Goal: Register for event/course: Sign up to attend an event or enroll in a course

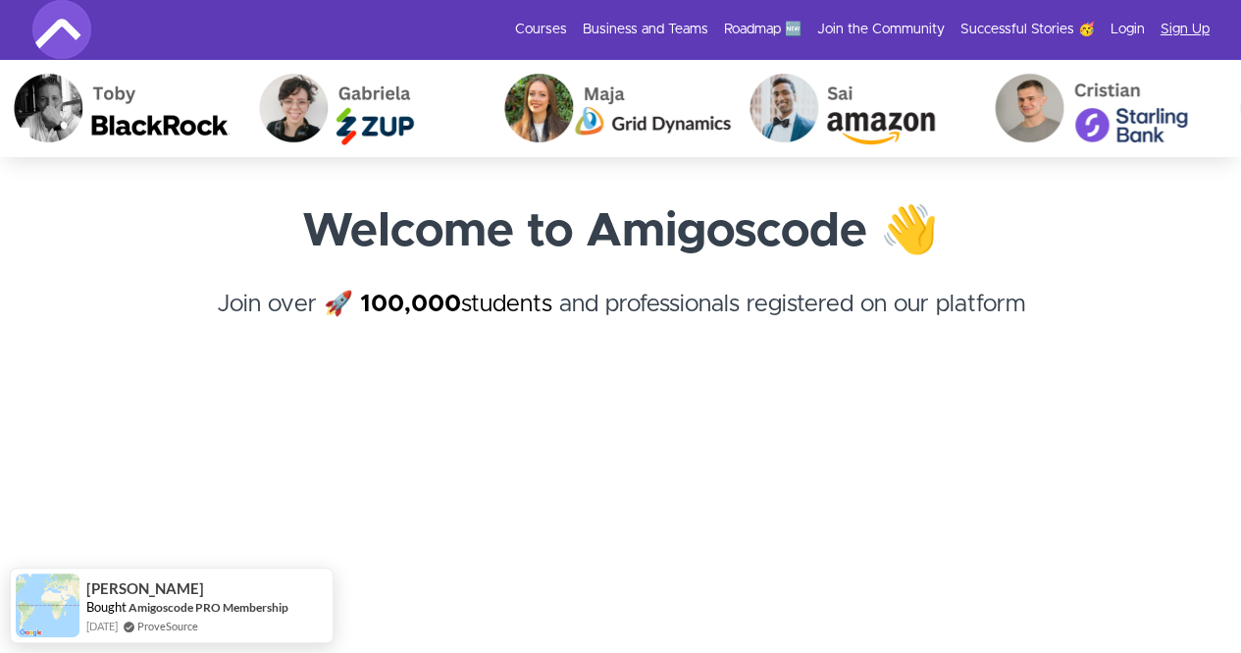
click at [1176, 31] on link "Sign Up" at bounding box center [1185, 30] width 49 height 20
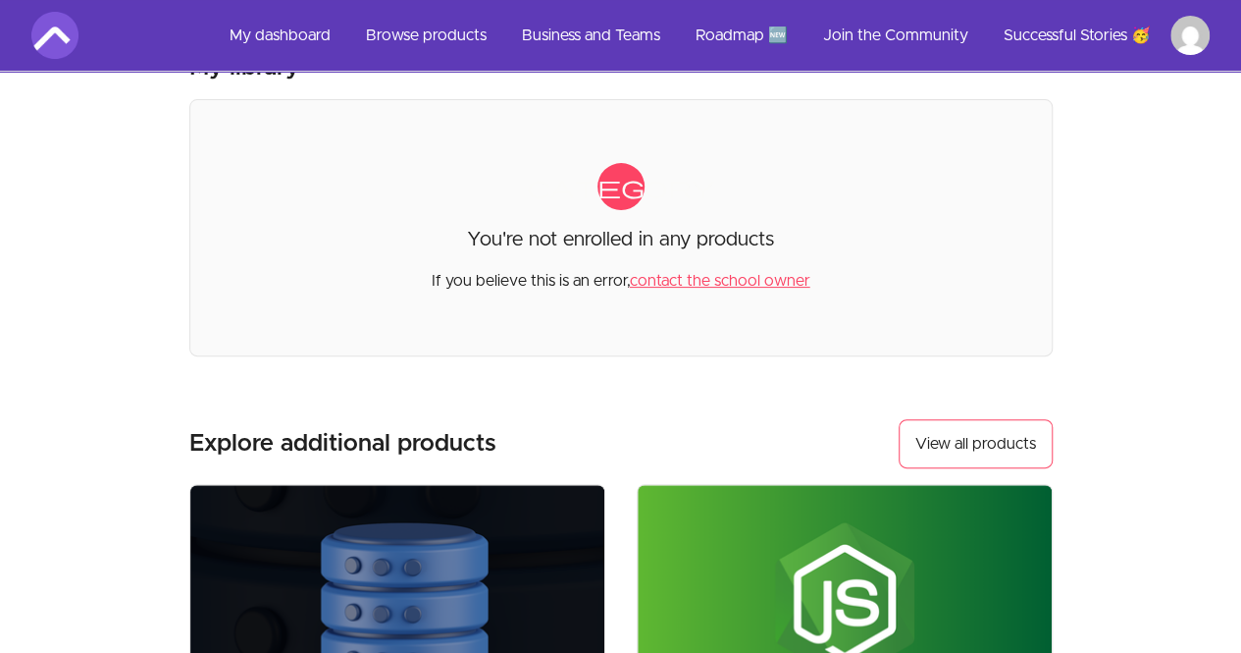
scroll to position [94, 0]
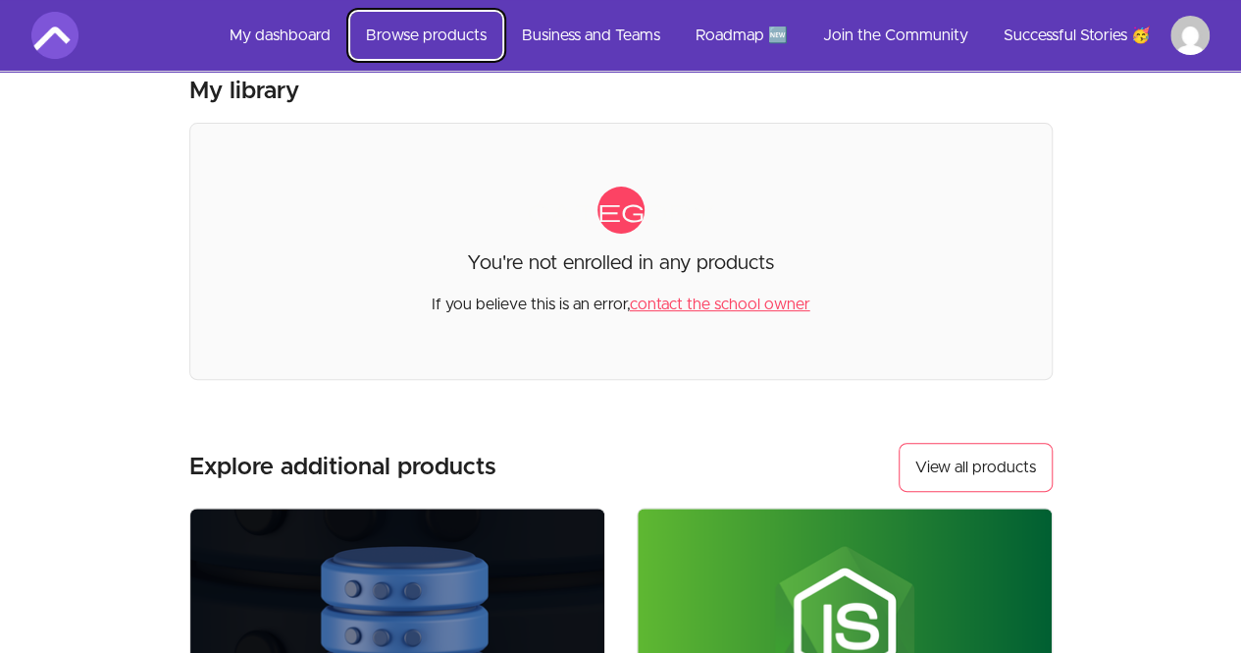
click at [439, 32] on link "Browse products" at bounding box center [426, 35] width 152 height 47
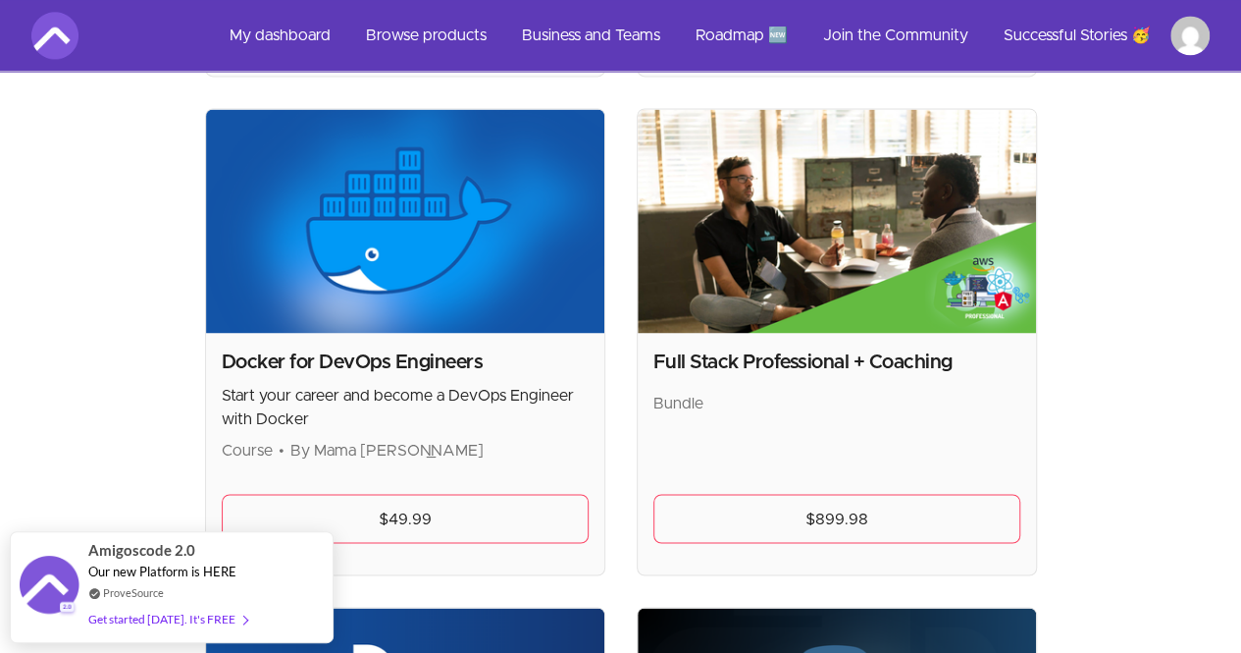
scroll to position [1415, 0]
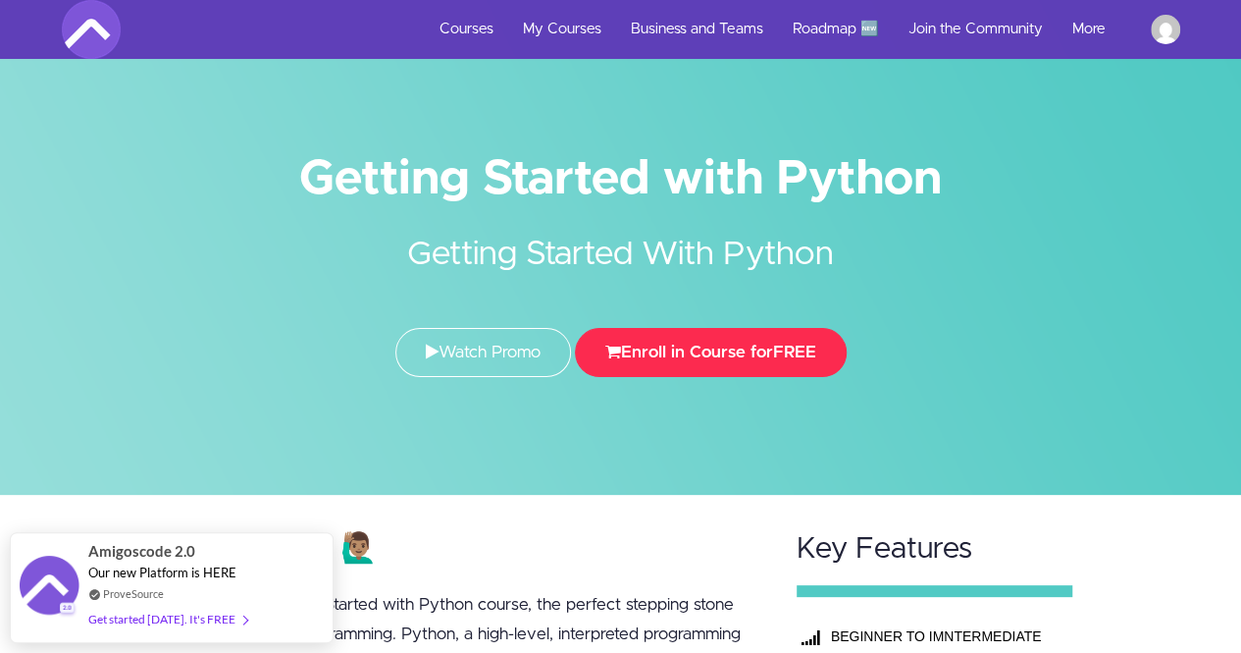
click at [717, 352] on button "Enroll in Course for FREE" at bounding box center [711, 352] width 272 height 49
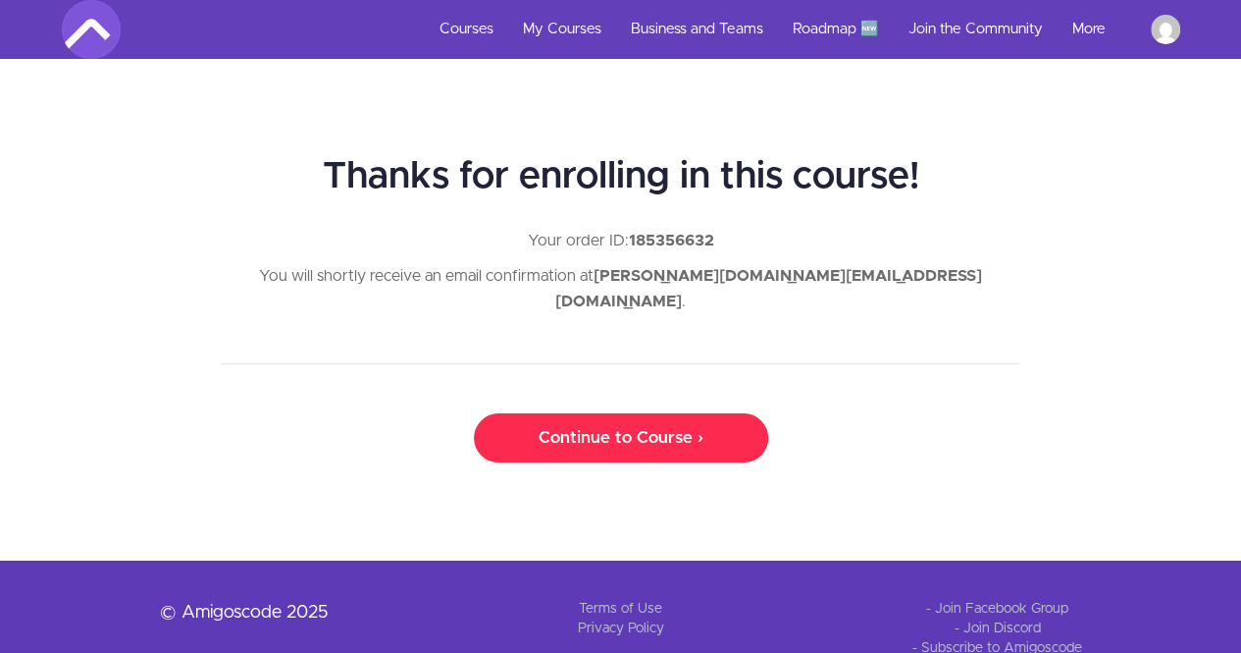
click at [634, 413] on link "Continue to Course ›" at bounding box center [621, 437] width 294 height 49
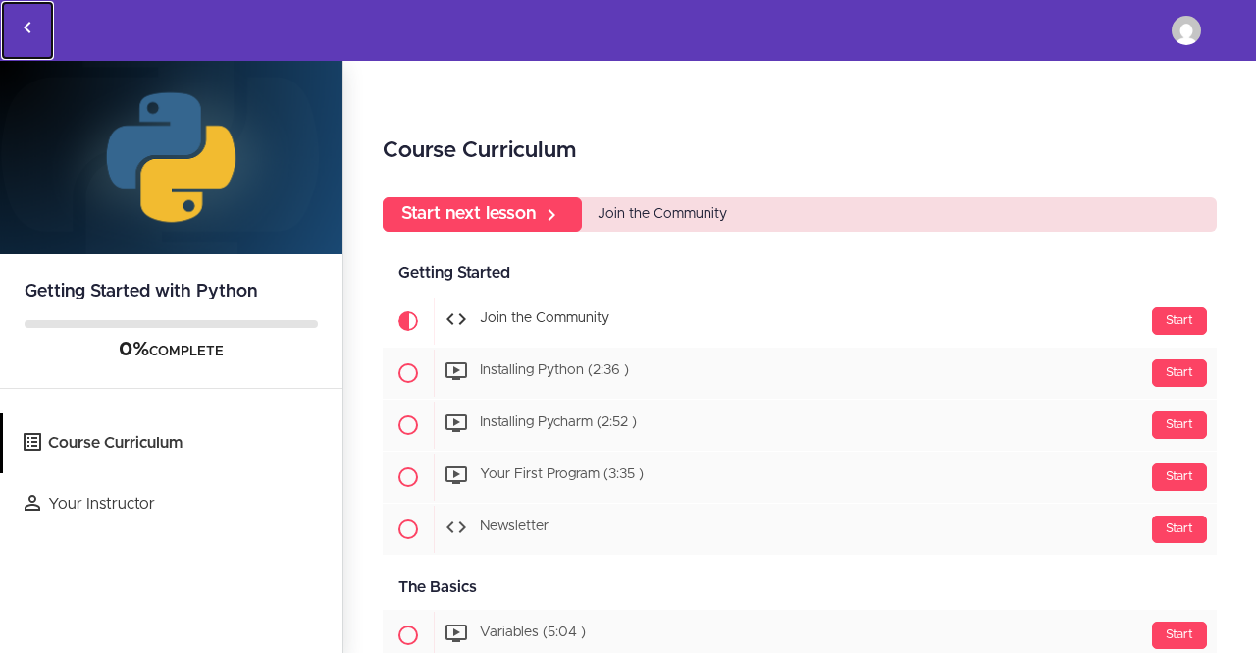
click at [22, 28] on icon "Back to courses" at bounding box center [28, 28] width 24 height 24
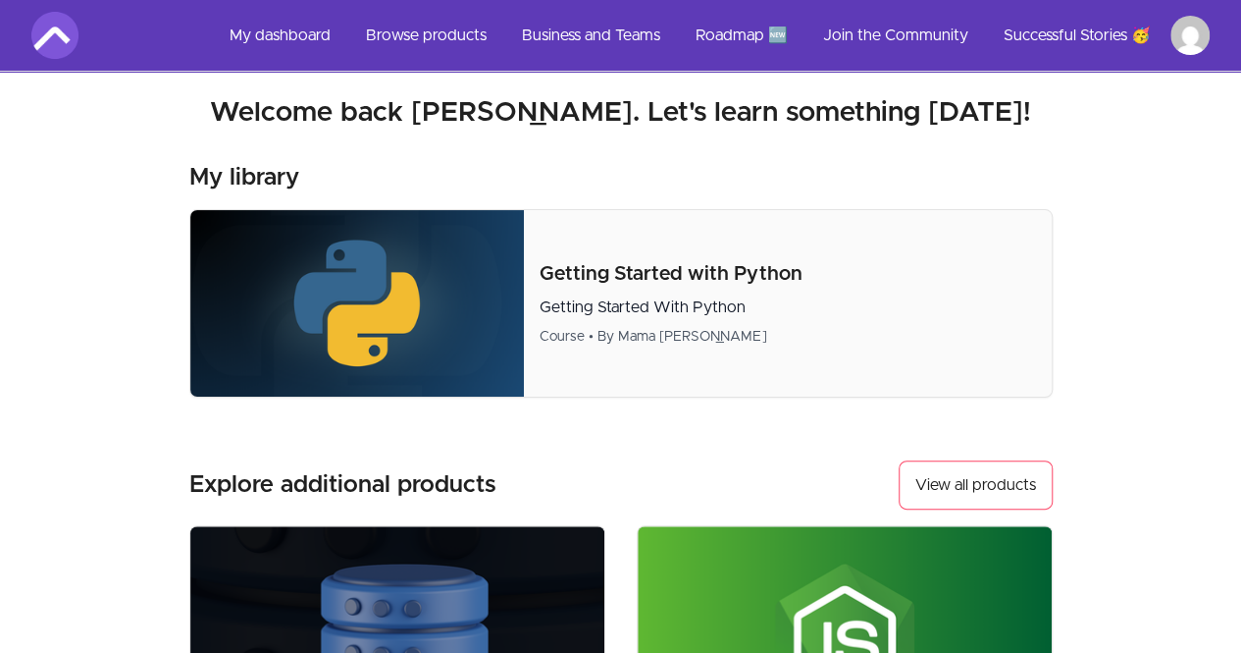
scroll to position [14, 0]
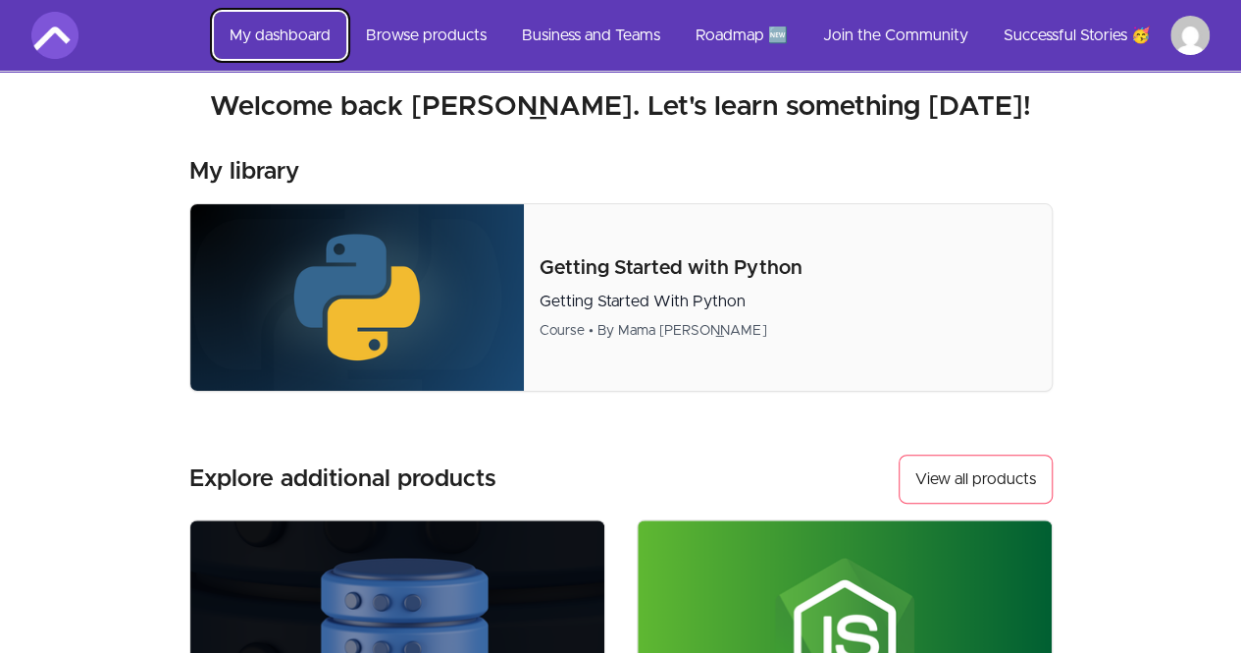
click at [301, 25] on link "My dashboard" at bounding box center [280, 35] width 132 height 47
click at [655, 268] on p "Getting Started with Python" at bounding box center [788, 267] width 496 height 27
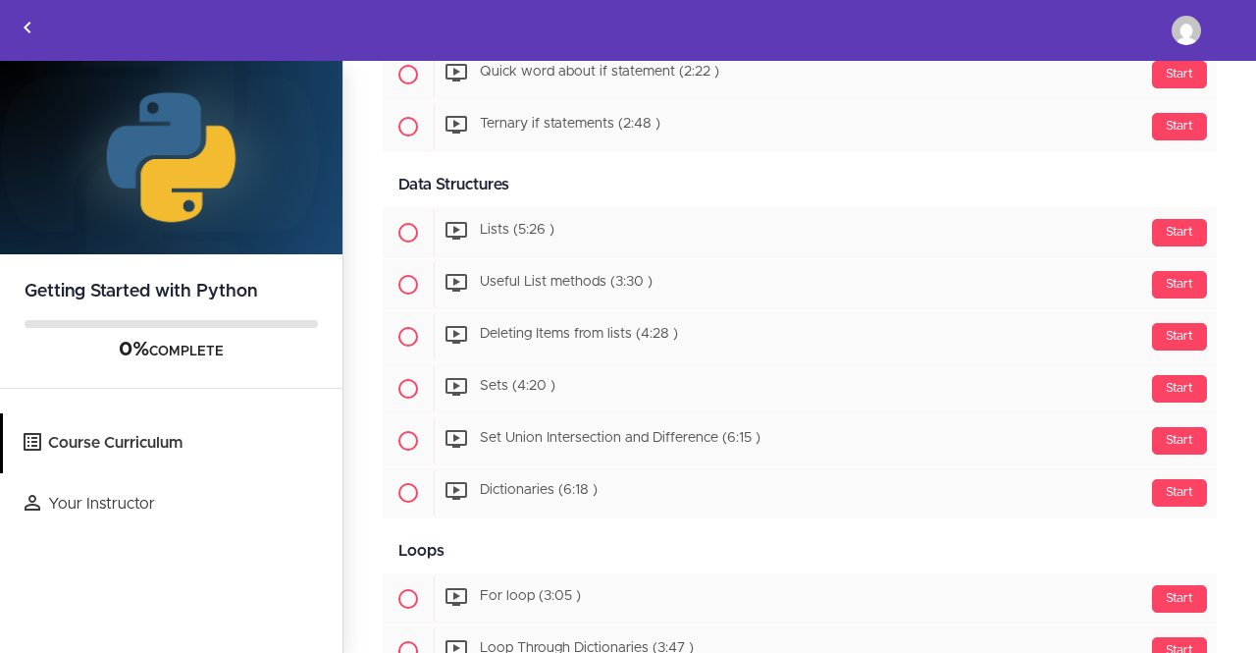
scroll to position [1339, 0]
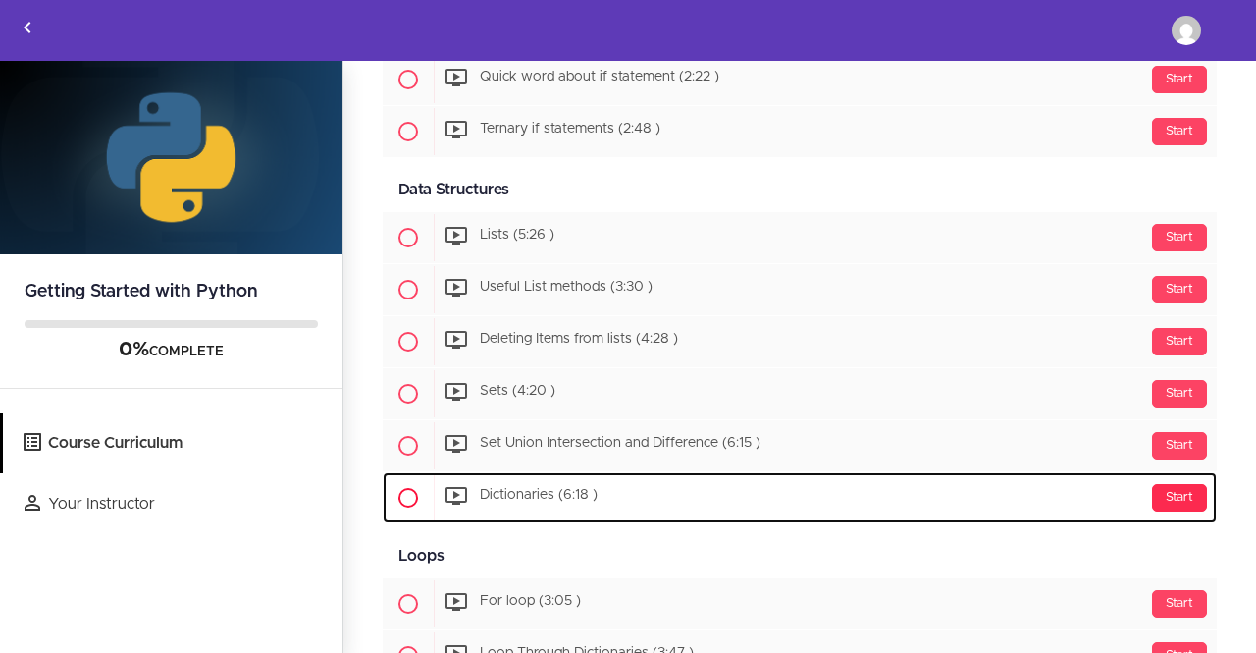
click at [1172, 484] on div "Start" at bounding box center [1179, 497] width 55 height 27
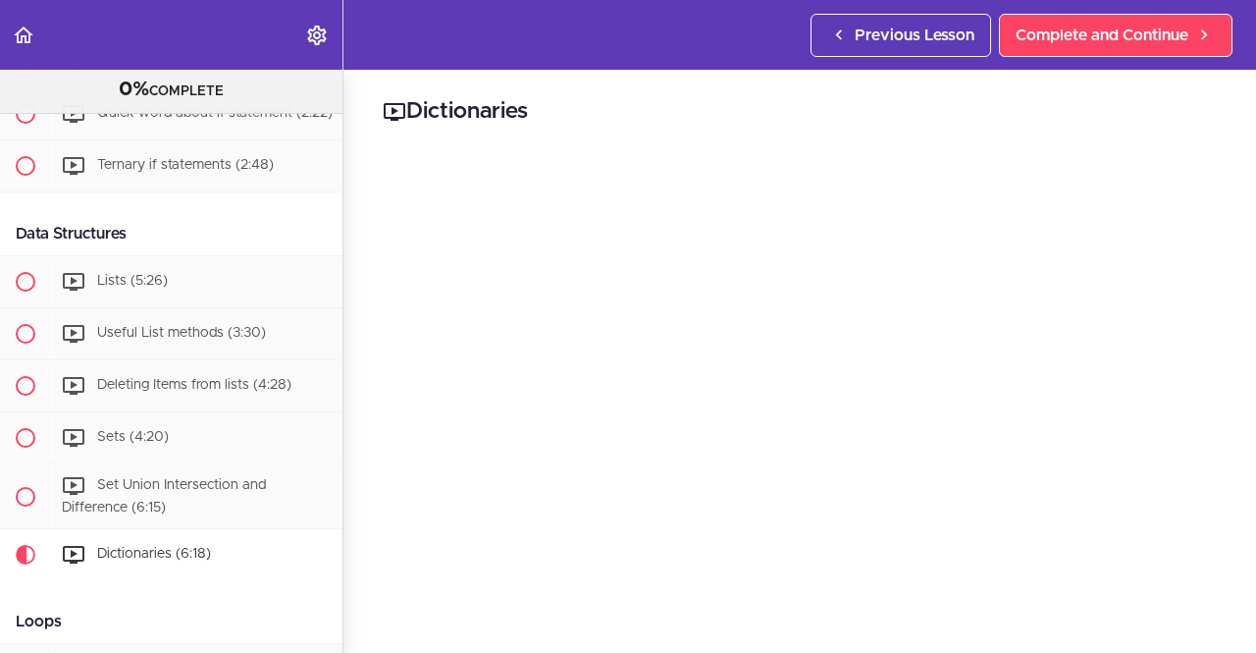
scroll to position [1297, 0]
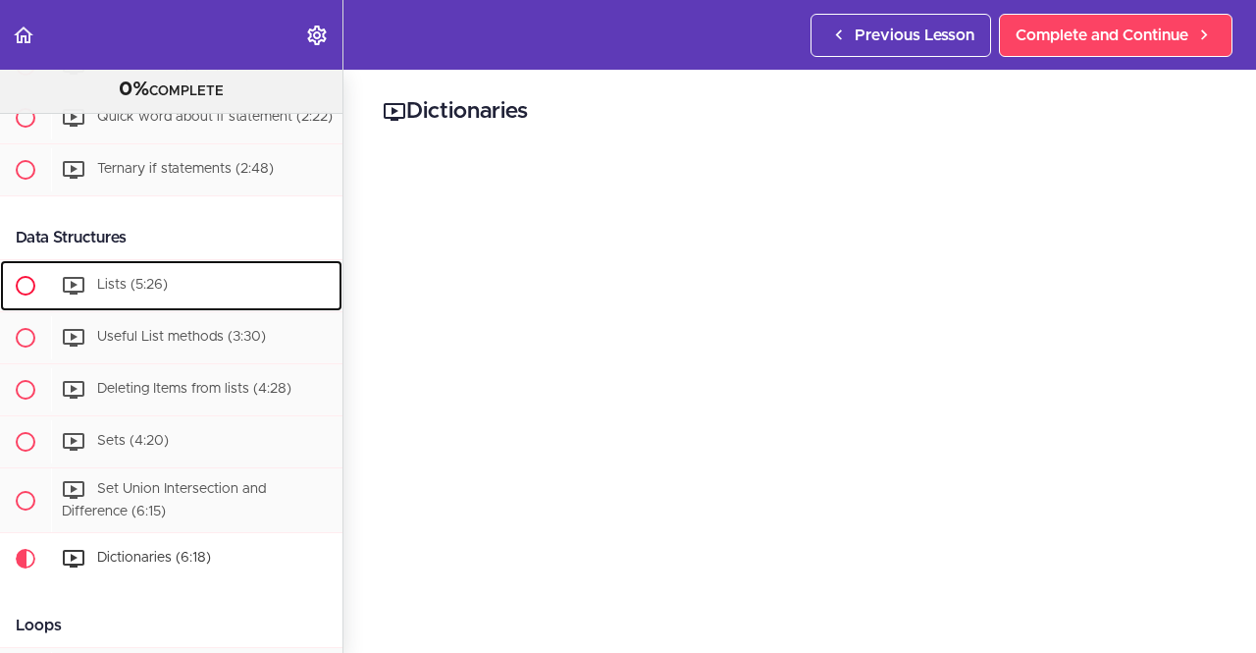
click at [111, 288] on span "Lists (5:26)" at bounding box center [132, 285] width 71 height 14
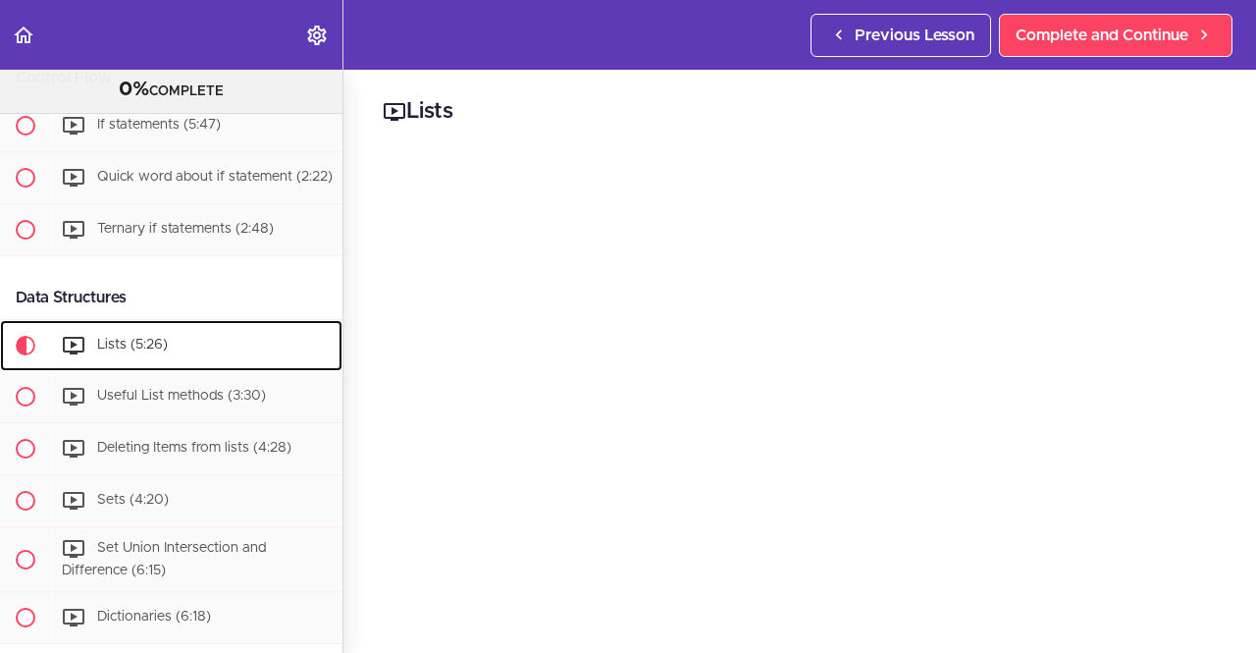
scroll to position [1260, 0]
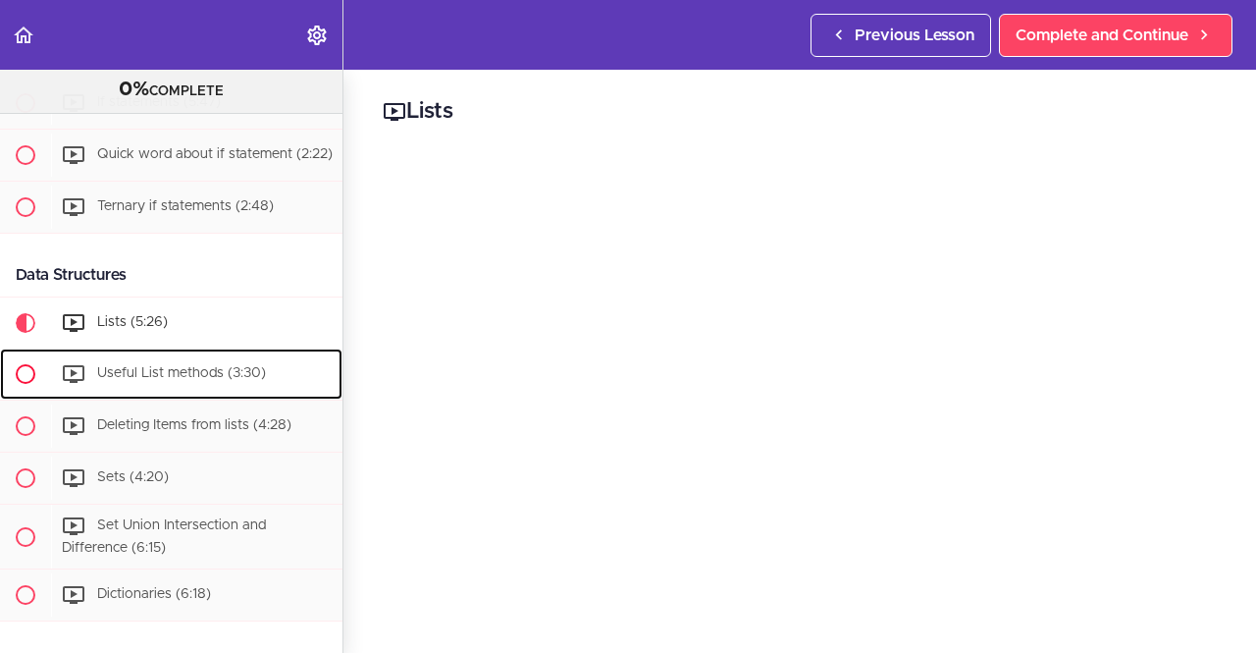
click at [181, 379] on span "Useful List methods (3:30)" at bounding box center [181, 373] width 169 height 14
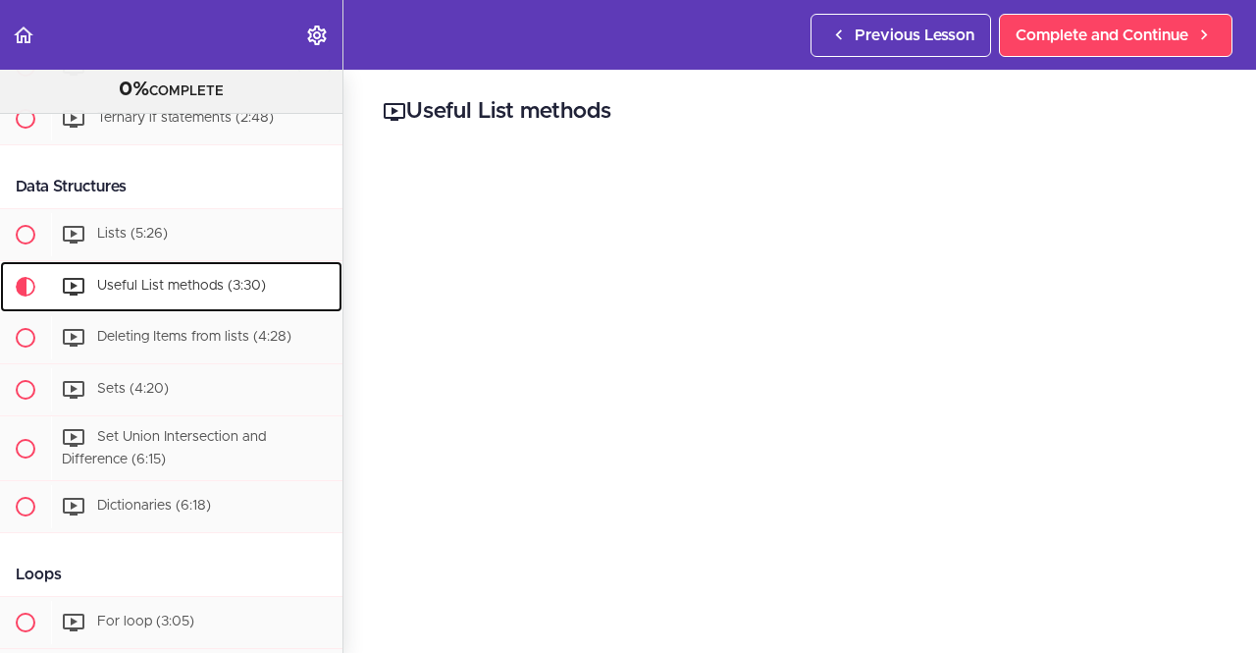
scroll to position [1471, 0]
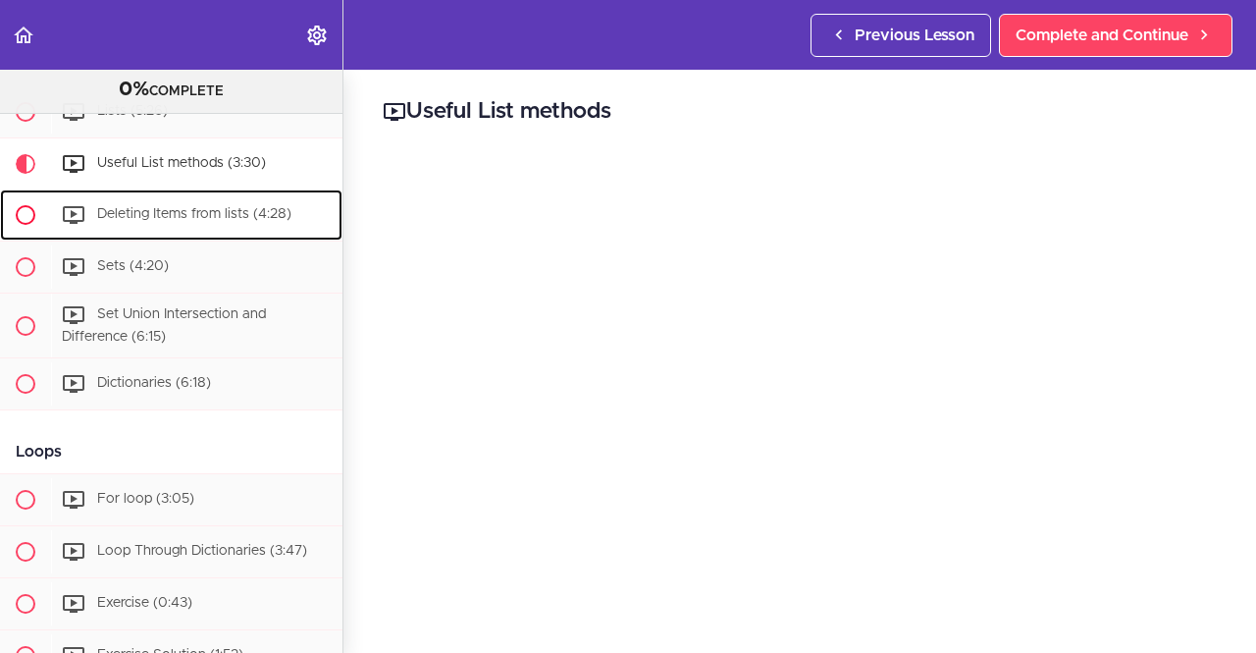
click at [206, 211] on span "Deleting Items from lists (4:28)" at bounding box center [194, 214] width 194 height 14
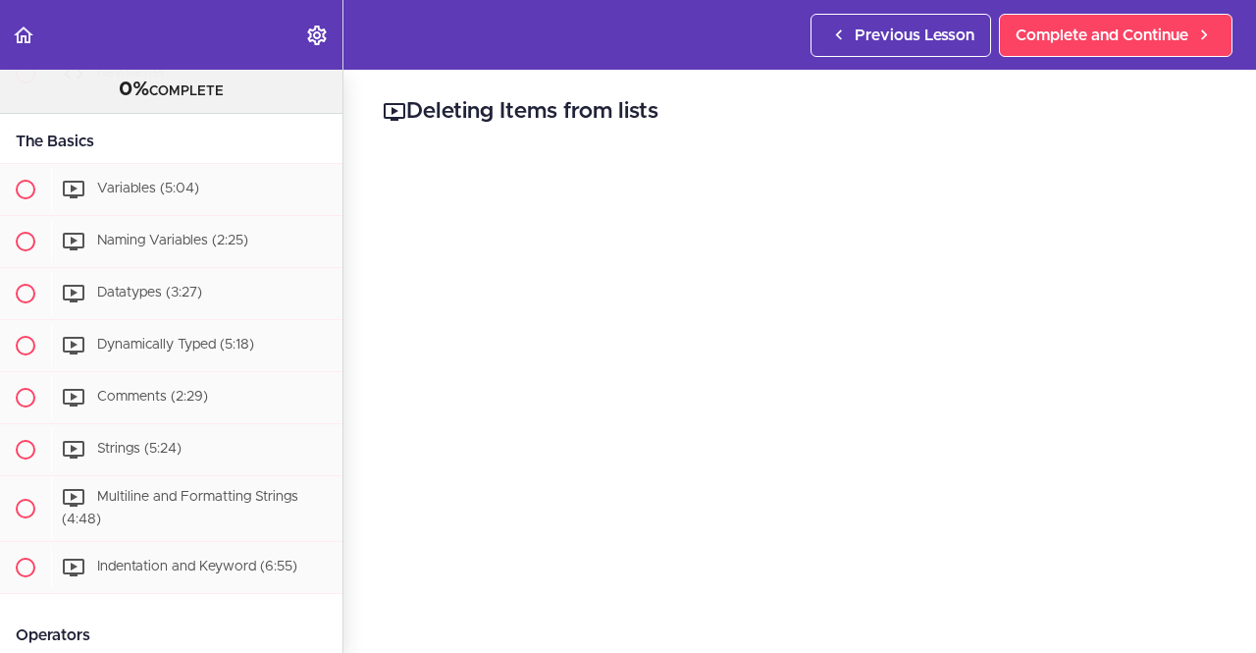
scroll to position [413, 0]
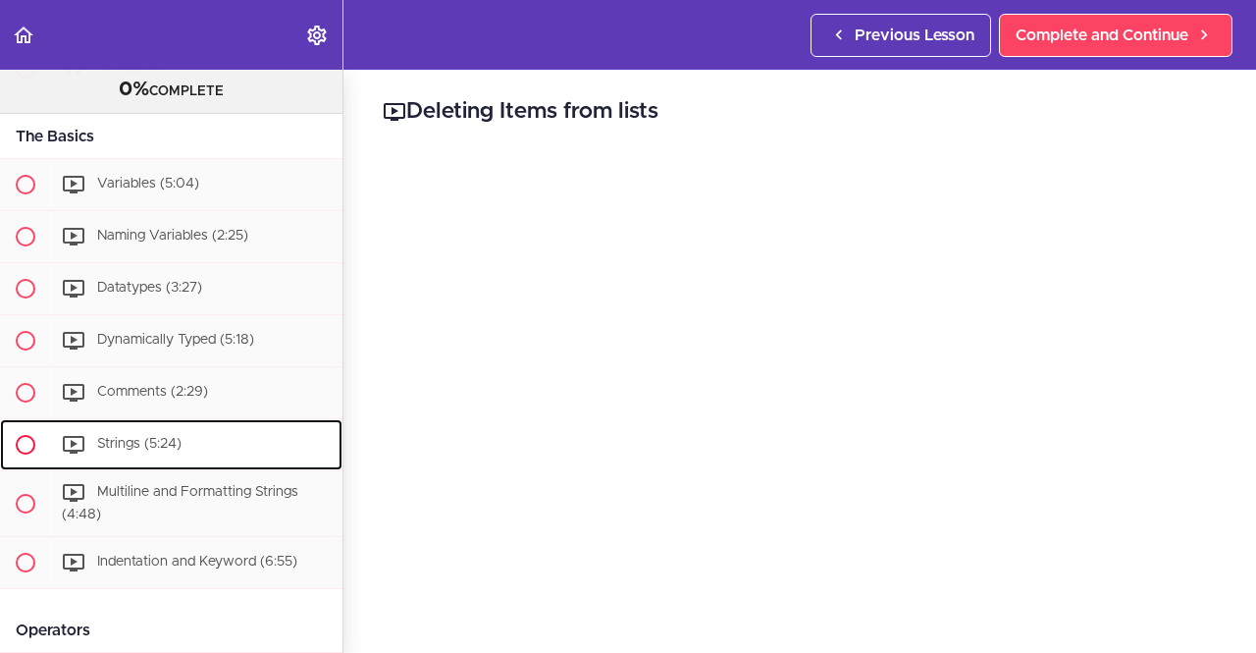
click at [129, 441] on span "Strings (5:24)" at bounding box center [139, 444] width 84 height 14
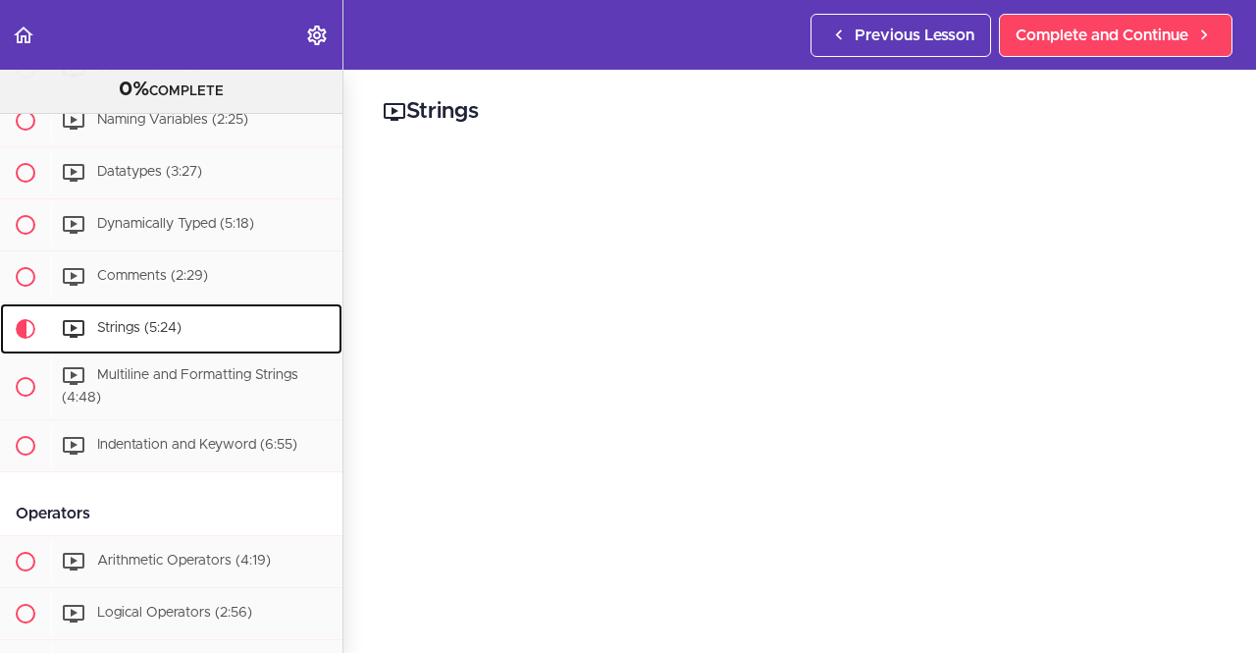
scroll to position [685, 0]
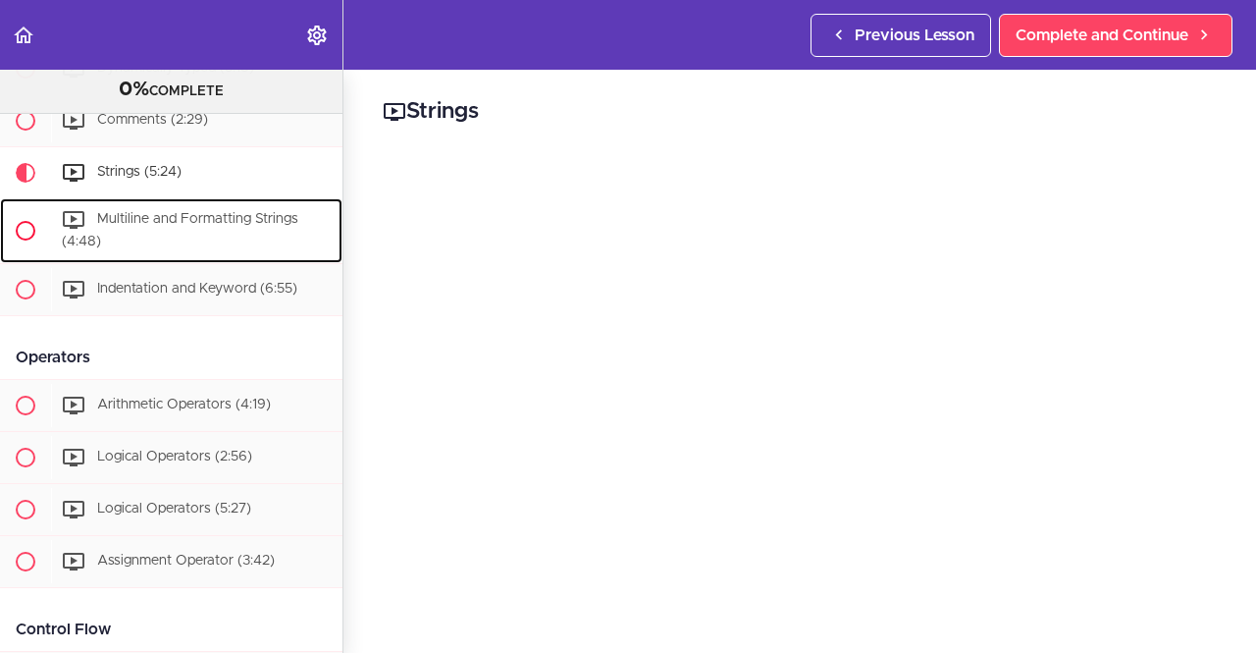
click at [190, 216] on span "Multiline and Formatting Strings (4:48)" at bounding box center [180, 230] width 236 height 36
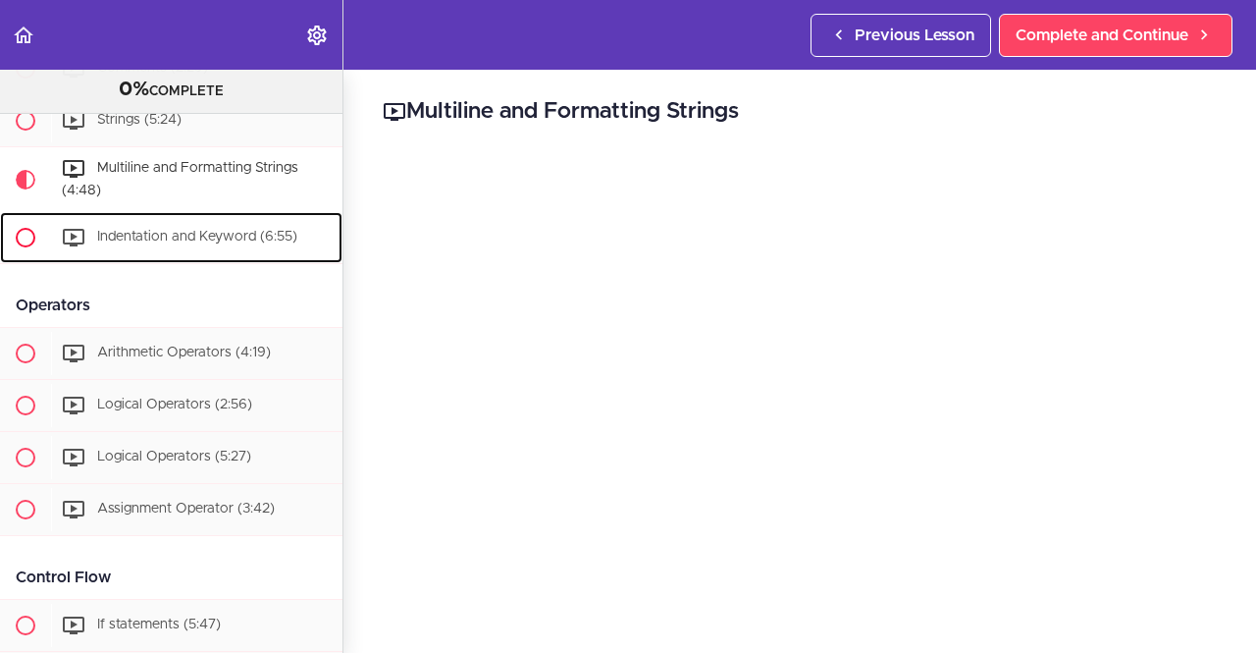
click at [184, 235] on span "Indentation and Keyword (6:55)" at bounding box center [197, 237] width 200 height 14
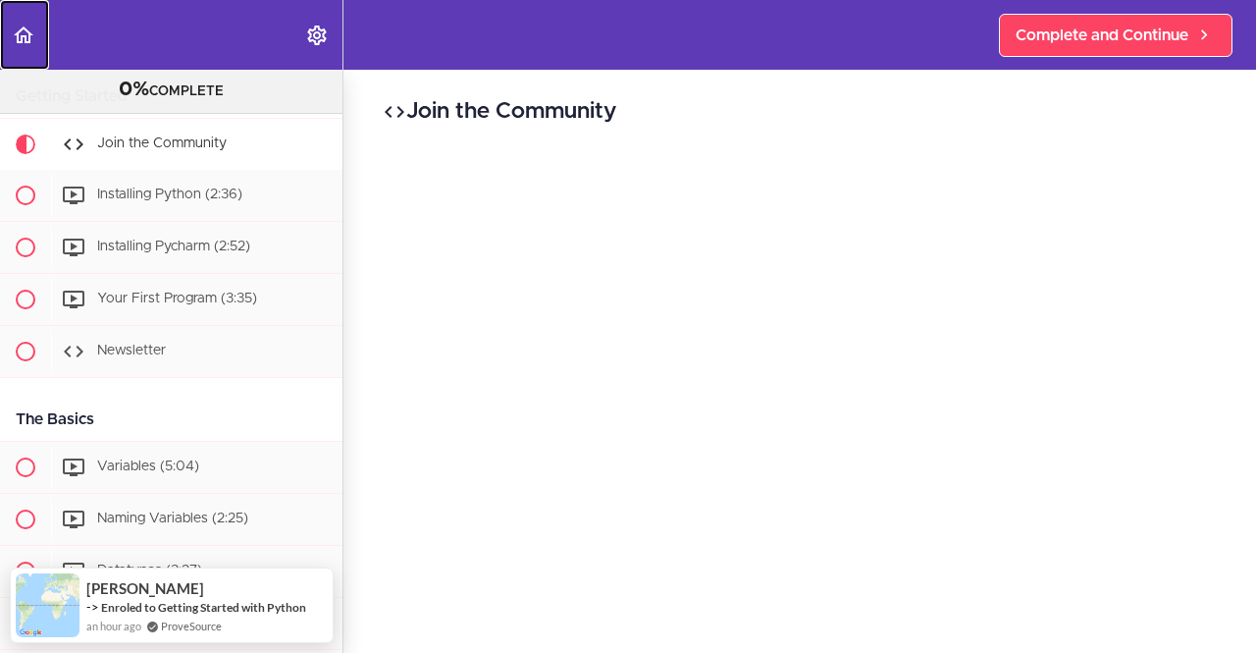
click at [21, 34] on use "Back to course curriculum" at bounding box center [24, 34] width 20 height 17
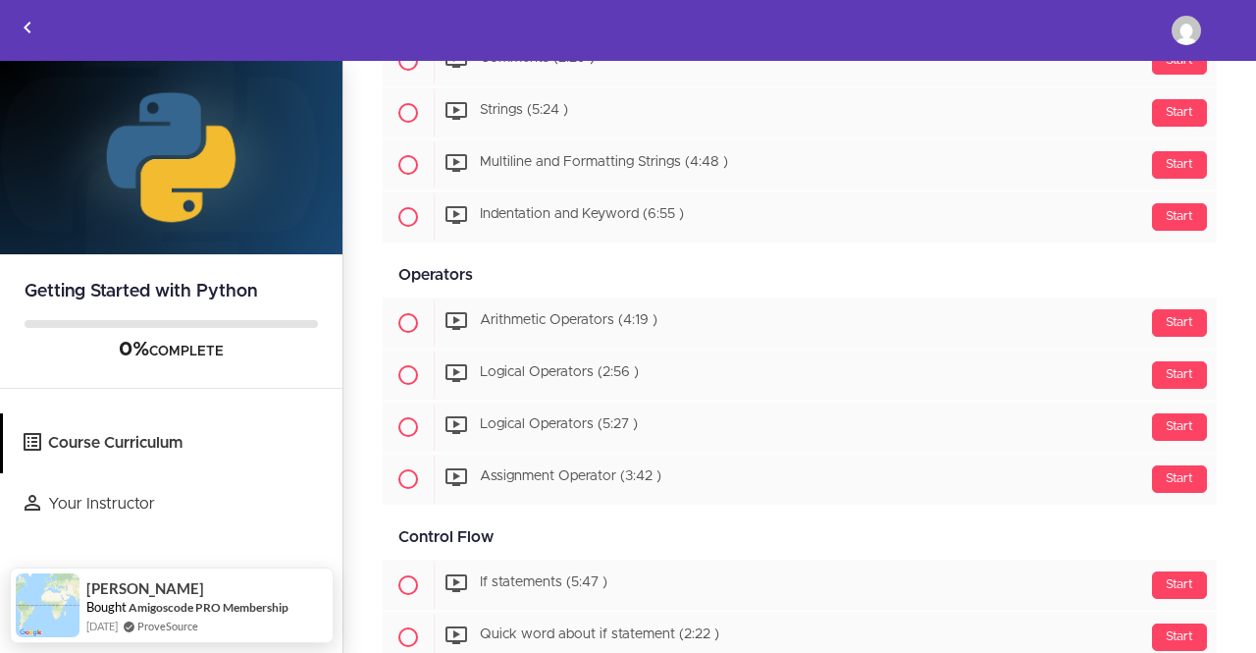
scroll to position [688, 0]
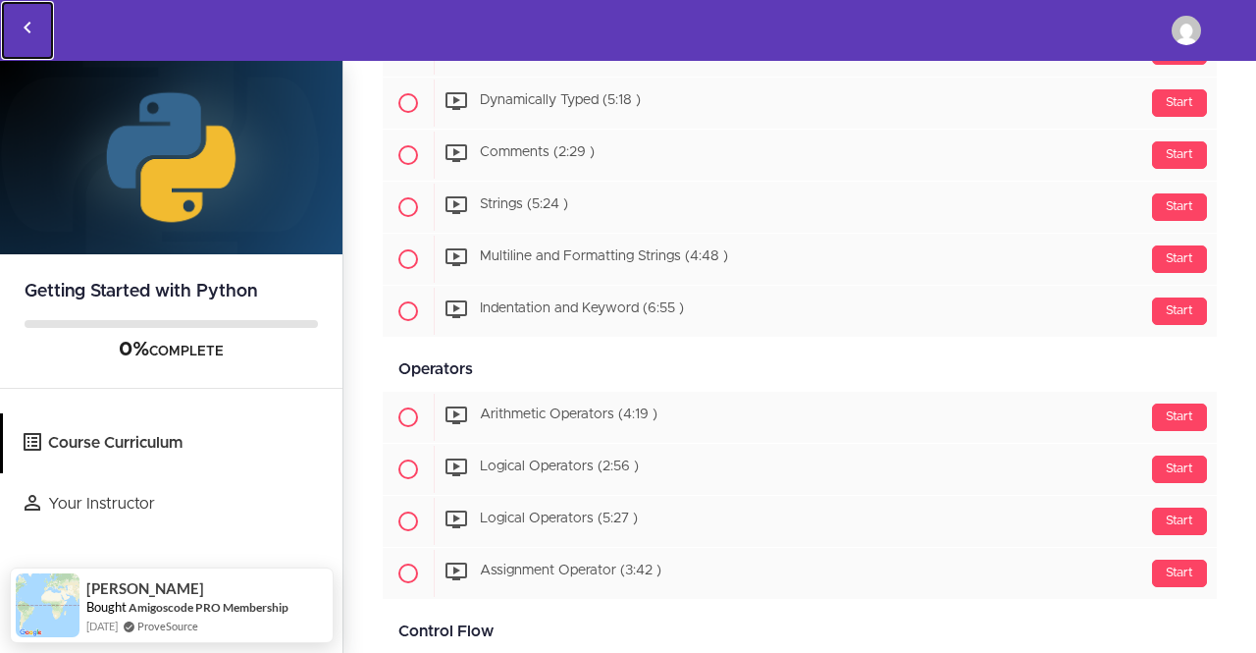
click at [27, 24] on use "Back to courses" at bounding box center [27, 28] width 7 height 12
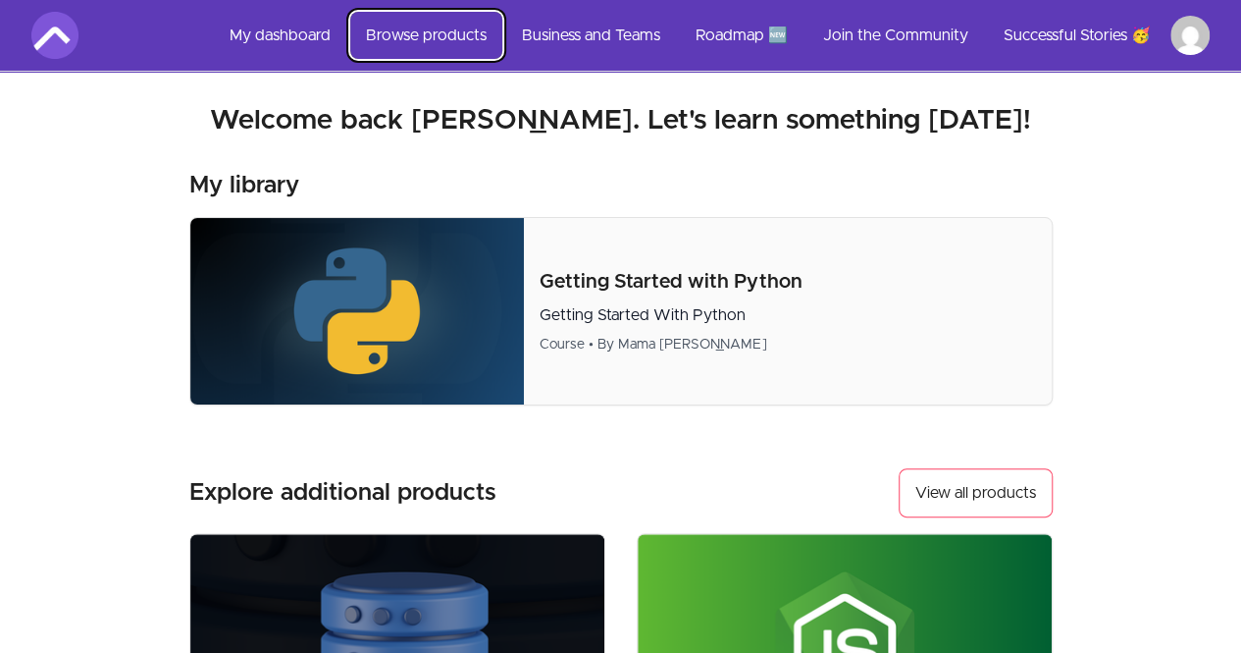
click at [450, 32] on link "Browse products" at bounding box center [426, 35] width 152 height 47
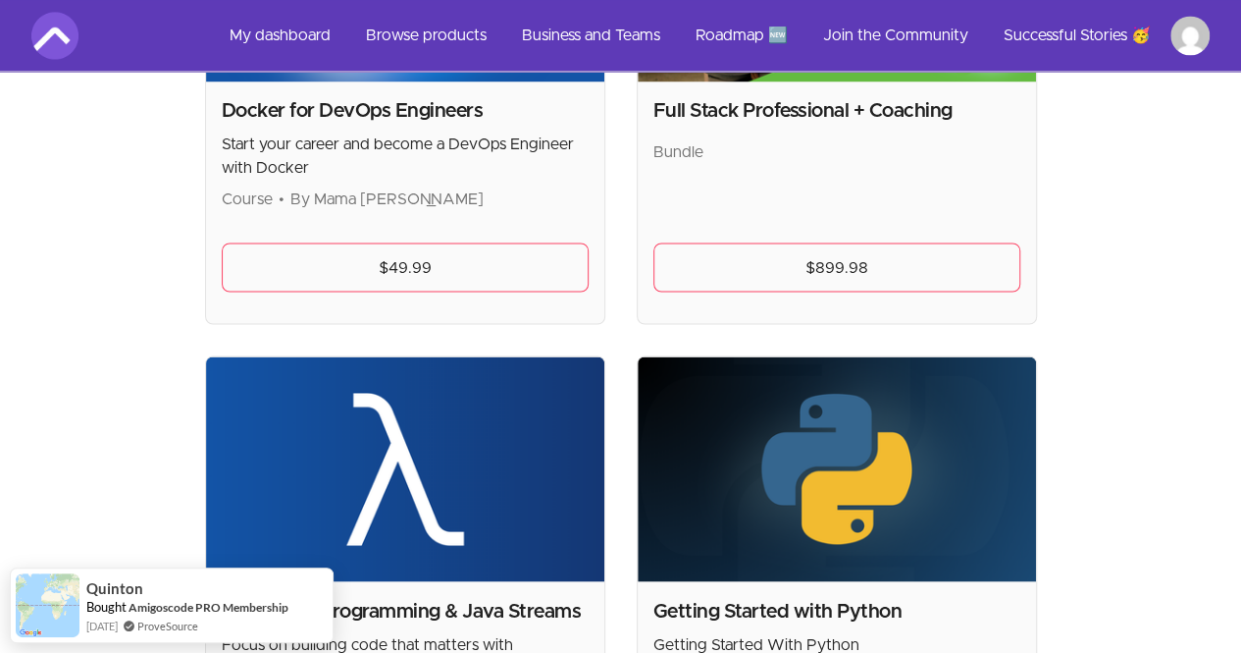
scroll to position [1674, 0]
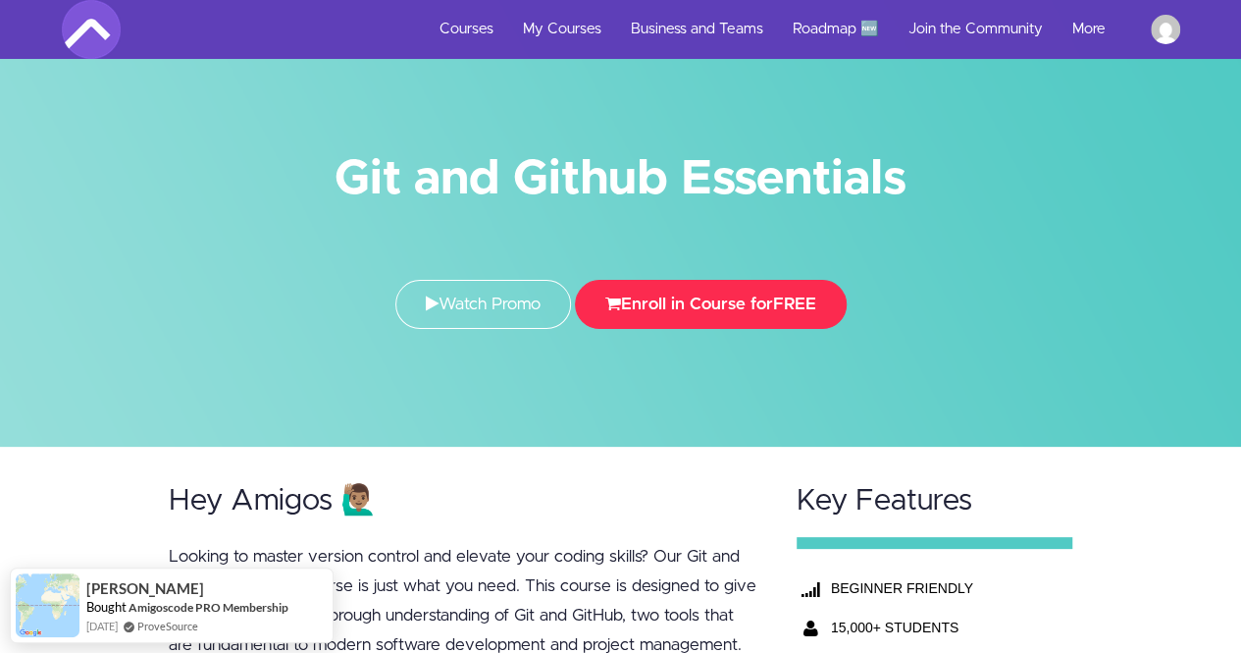
click at [740, 305] on button "Enroll in Course for FREE" at bounding box center [711, 304] width 272 height 49
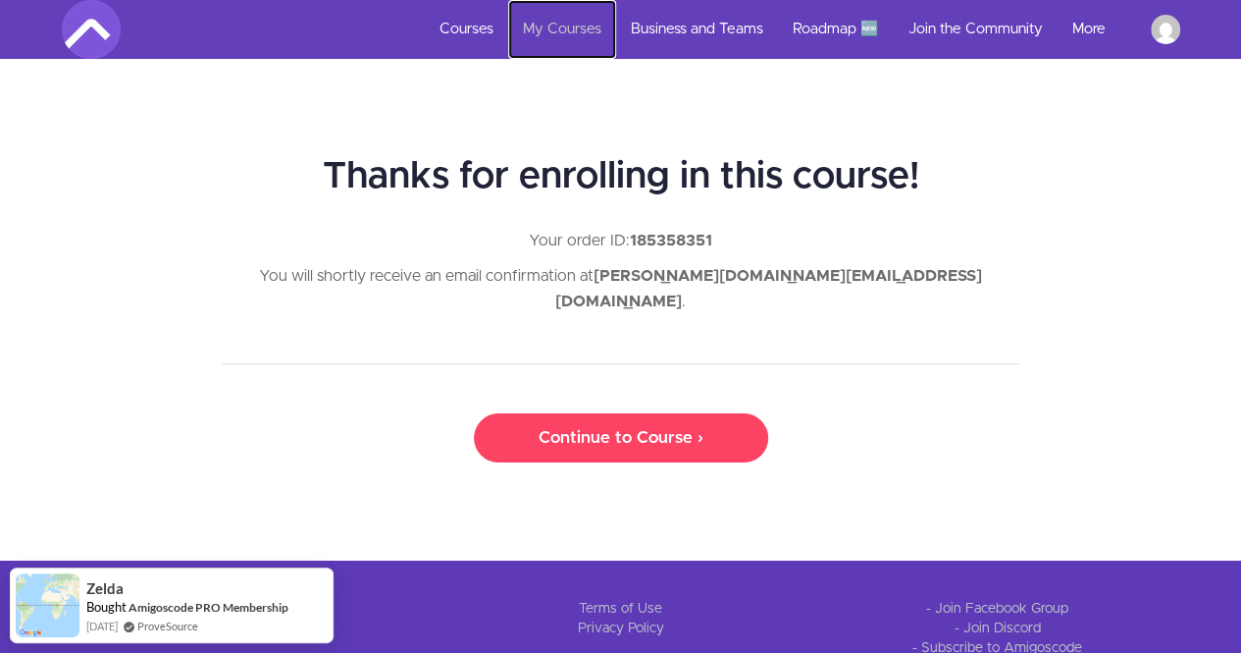
click at [572, 26] on link "My Courses" at bounding box center [562, 29] width 108 height 59
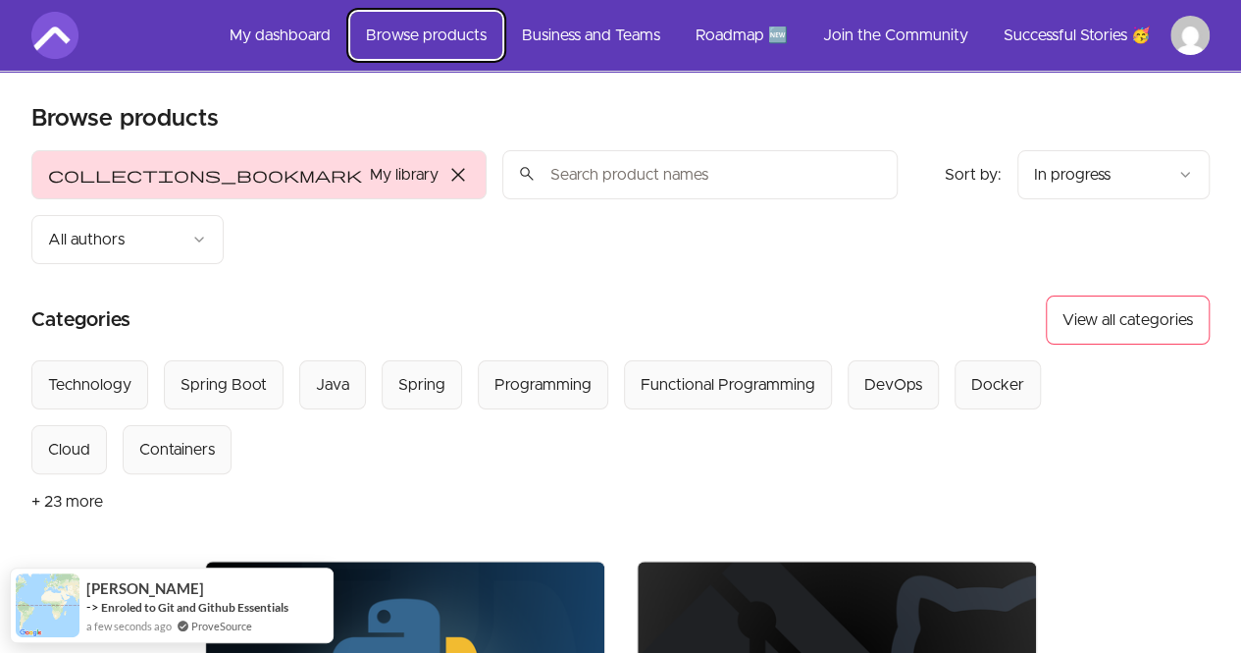
click at [419, 37] on link "Browse products" at bounding box center [426, 35] width 152 height 47
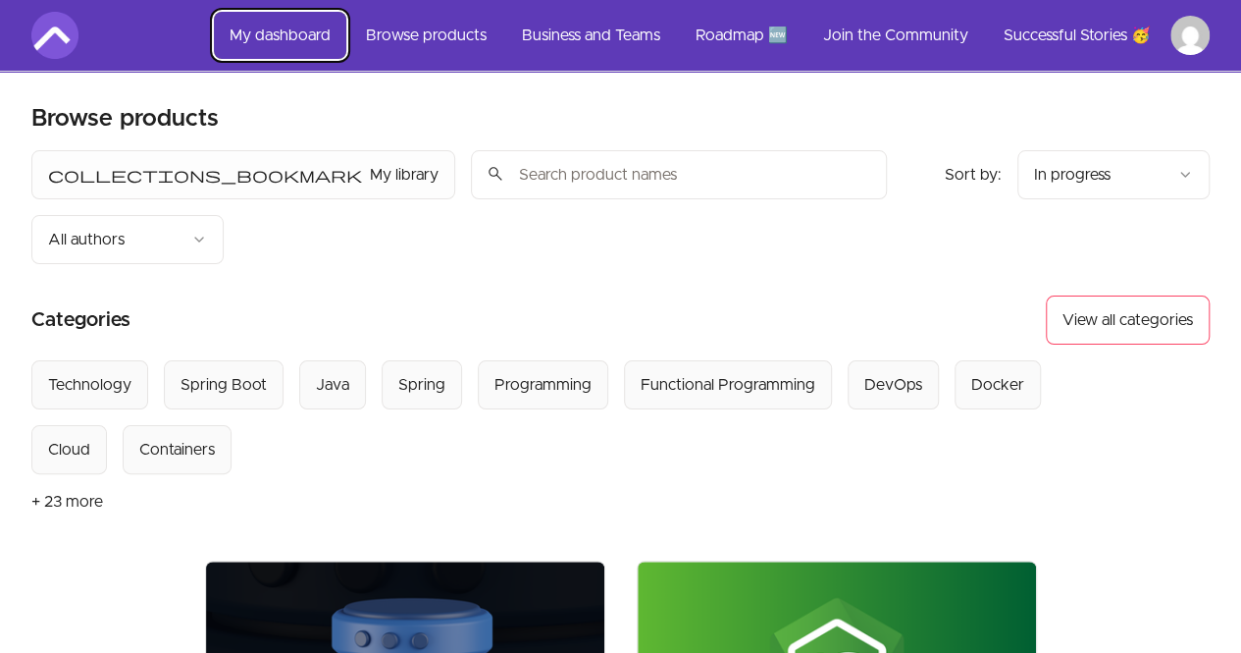
click at [269, 33] on link "My dashboard" at bounding box center [280, 35] width 132 height 47
